Goal: Find specific page/section: Find specific page/section

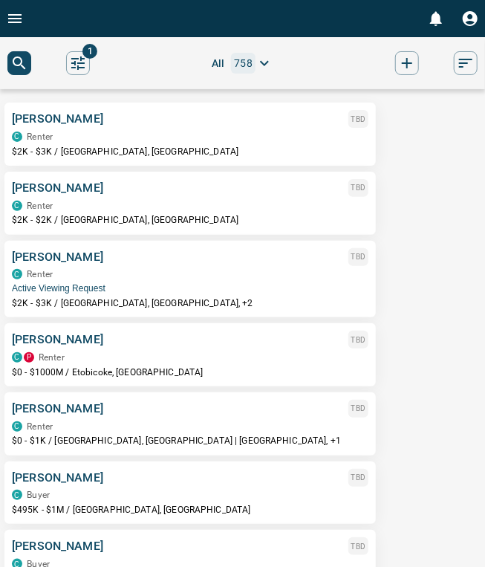
click at [7, 25] on icon "Open drawer" at bounding box center [15, 19] width 18 height 18
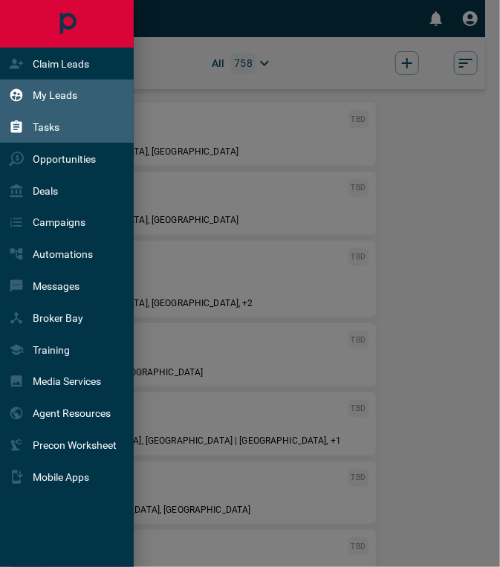
click at [49, 132] on p "Tasks" at bounding box center [46, 127] width 27 height 12
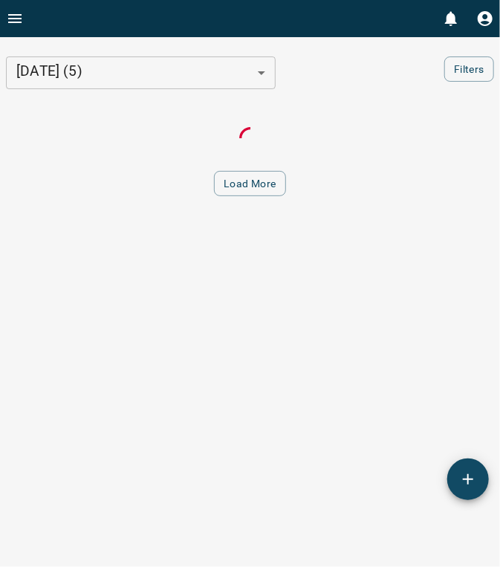
click at [7, 14] on icon "Open drawer" at bounding box center [15, 19] width 18 height 18
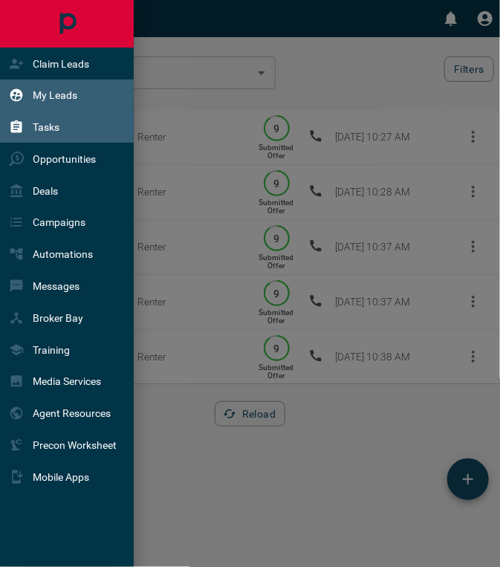
click at [62, 96] on p "My Leads" at bounding box center [55, 95] width 45 height 12
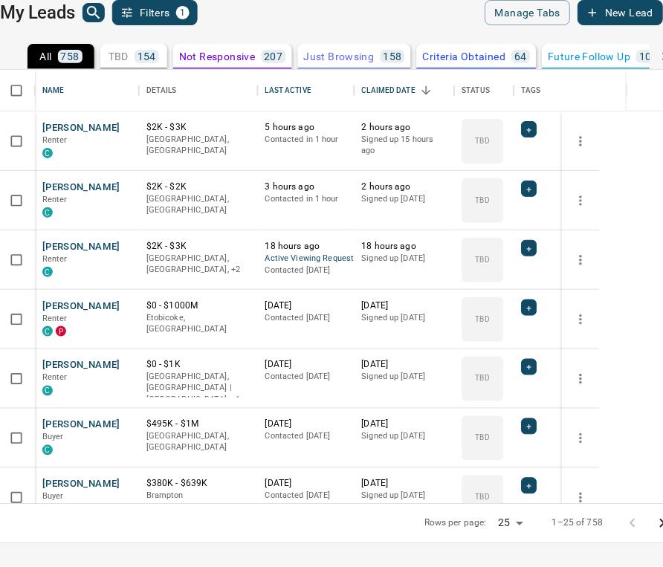
scroll to position [419, 586]
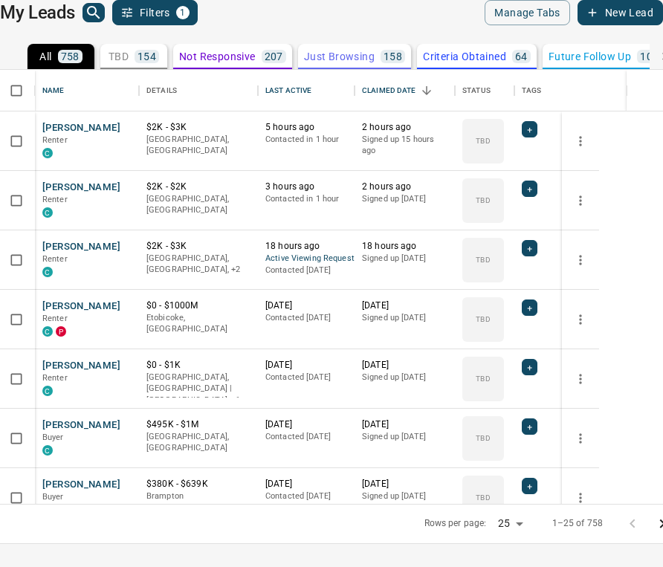
click at [0, 0] on p "Claim Leads" at bounding box center [0, 0] width 0 height 0
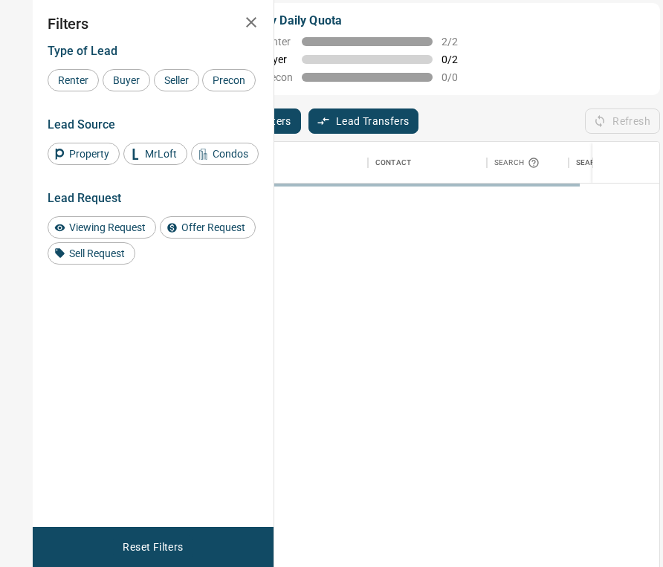
scroll to position [415, 330]
